Goal: Task Accomplishment & Management: Manage account settings

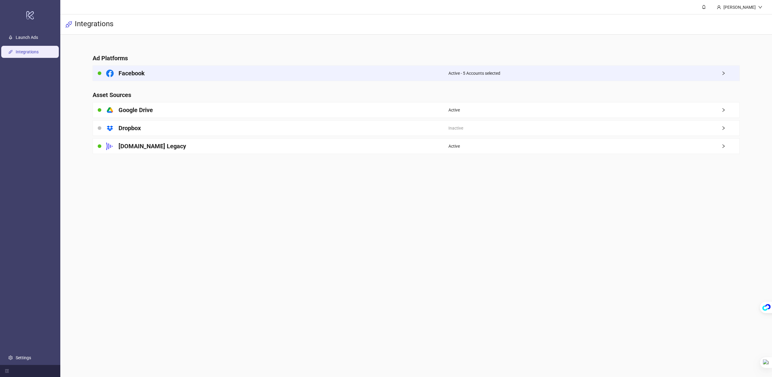
click at [130, 72] on h4 "Facebook" at bounding box center [132, 73] width 26 height 8
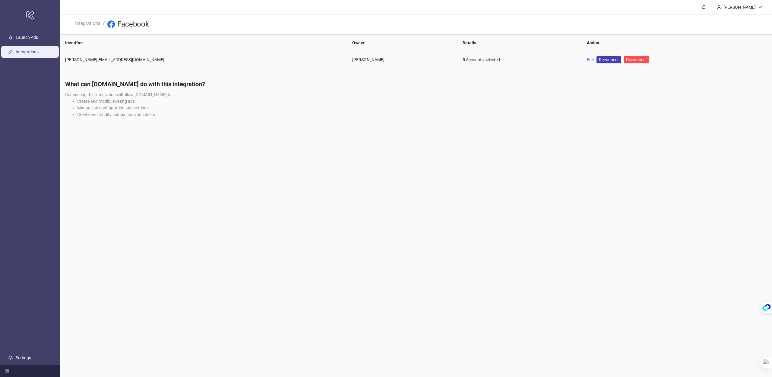
click at [587, 61] on link "Edit" at bounding box center [590, 59] width 7 height 5
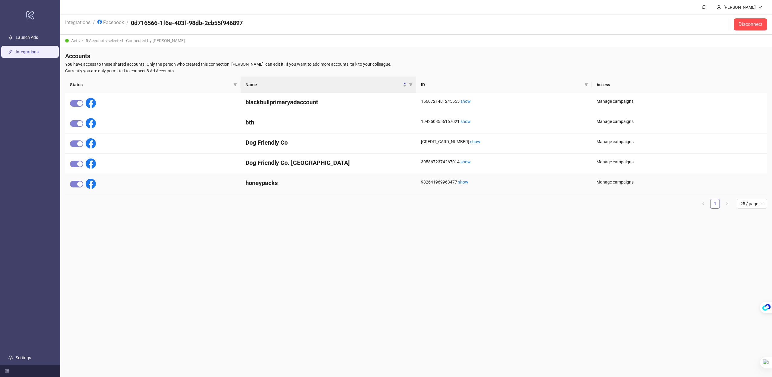
click at [259, 184] on h4 "honeypacks" at bounding box center [329, 183] width 166 height 8
click at [259, 173] on div "Dog Friendly Co. [GEOGRAPHIC_DATA]" at bounding box center [329, 164] width 176 height 20
click at [260, 151] on div "Dog Friendly Co" at bounding box center [329, 144] width 176 height 20
drag, startPoint x: 264, startPoint y: 272, endPoint x: 210, endPoint y: 248, distance: 59.1
click at [264, 272] on main "Sami Integrations / Facebook / 0d716566-1f6e-403f-98db-2cb55f946897 Disconnect …" at bounding box center [416, 188] width 712 height 377
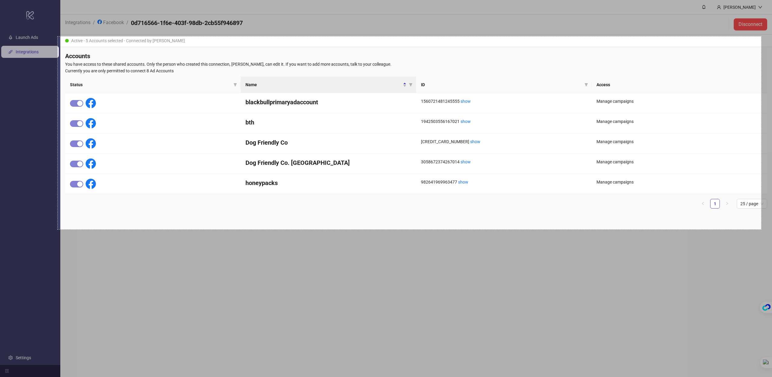
drag, startPoint x: 58, startPoint y: 36, endPoint x: 761, endPoint y: 230, distance: 729.6
click at [761, 230] on div "2333 X 640" at bounding box center [386, 188] width 772 height 377
click at [43, 200] on link "Copy" at bounding box center [44, 202] width 16 height 7
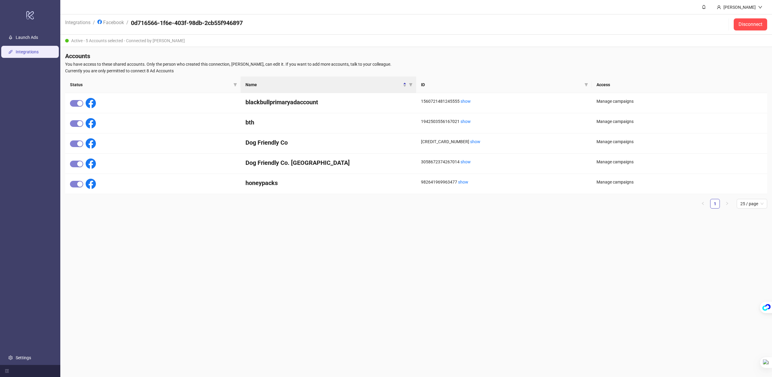
click at [403, 228] on main "Sami Integrations / Facebook / 0d716566-1f6e-403f-98db-2cb55f946897 Disconnect …" at bounding box center [416, 188] width 712 height 377
